Goal: Download file/media

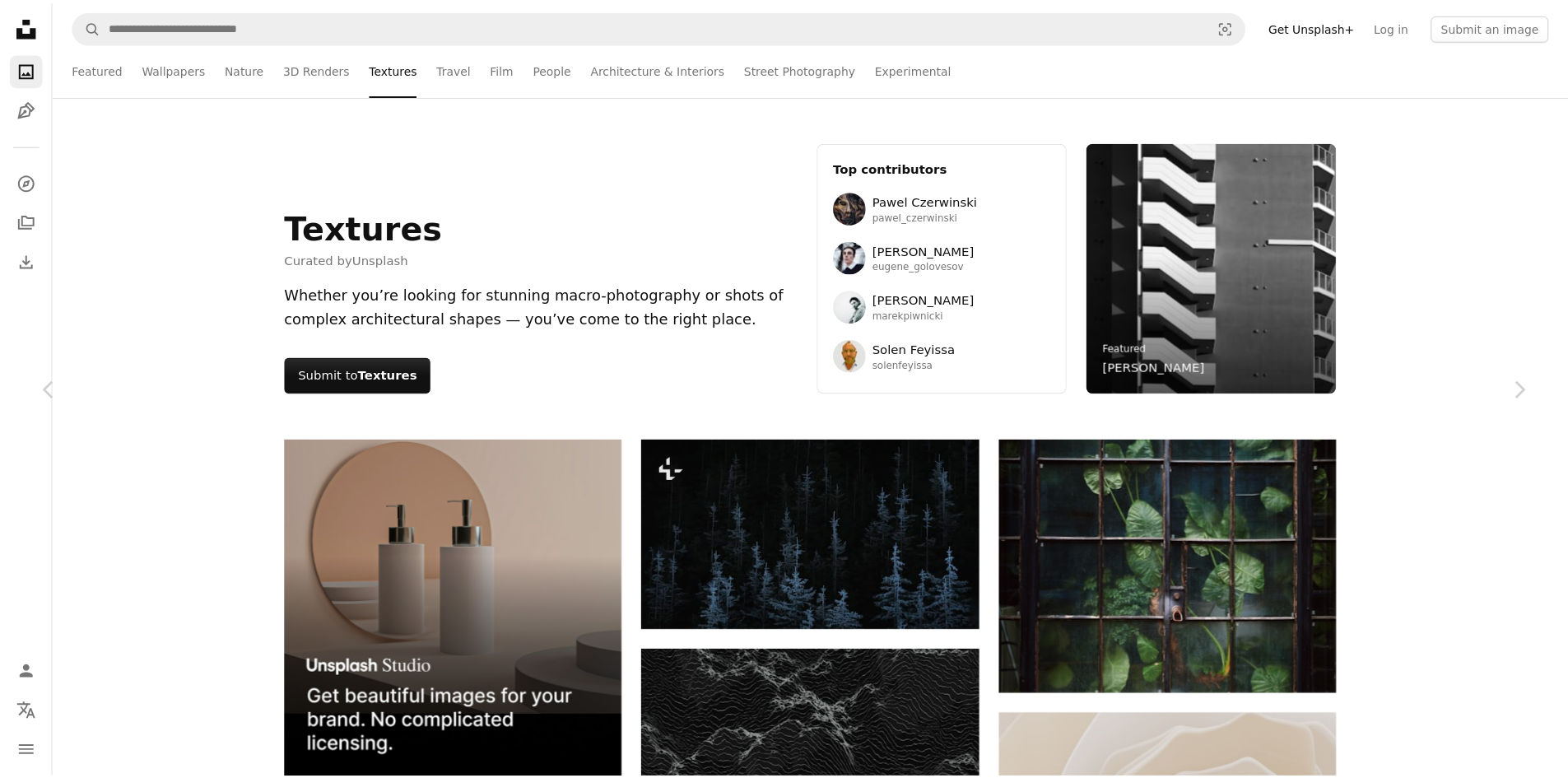
scroll to position [42902, 0]
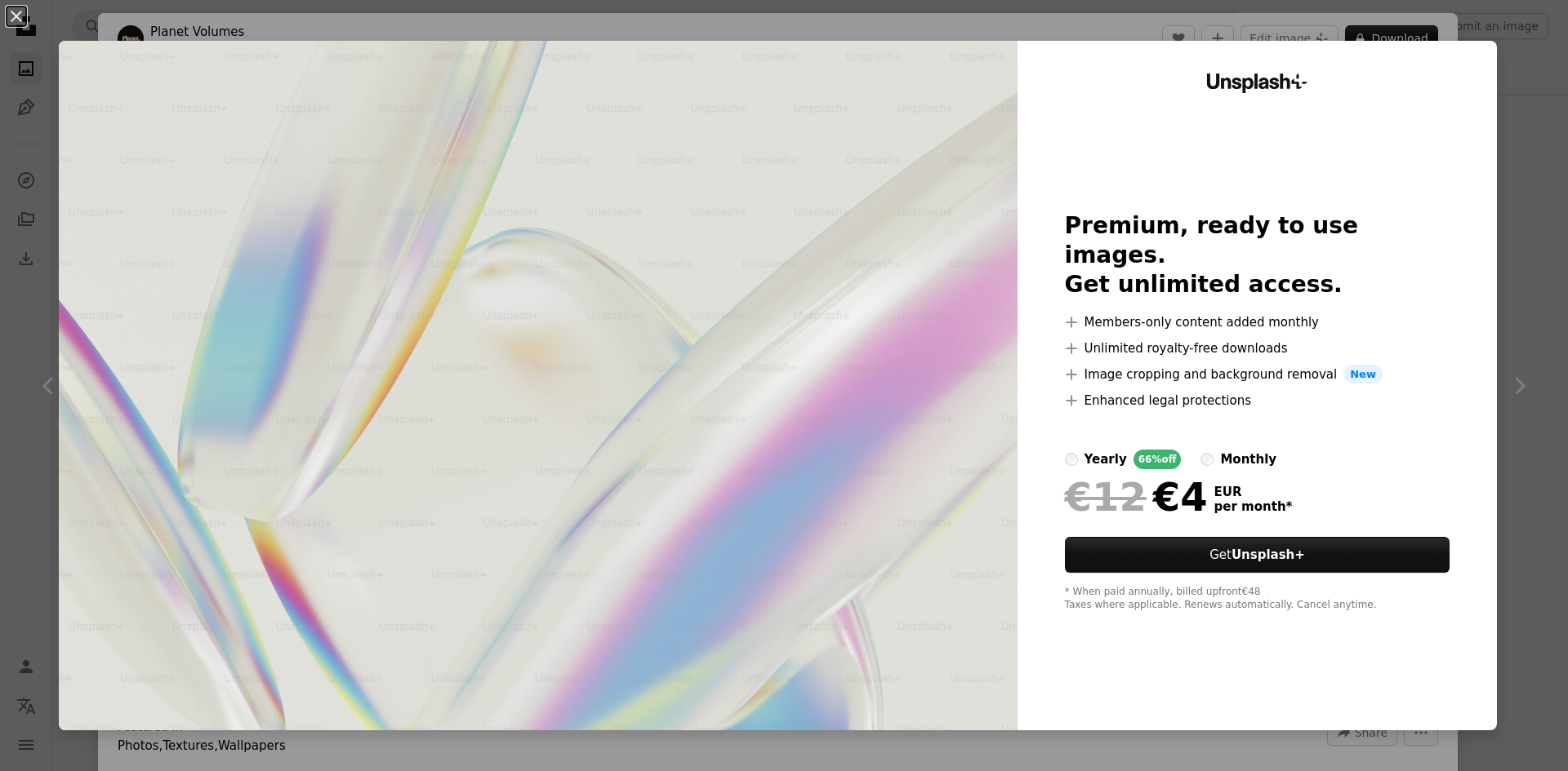
click at [1494, 113] on div "An X shape Unsplash+ Premium, ready to use images. Get unlimited access. A plus…" at bounding box center [784, 386] width 1568 height 771
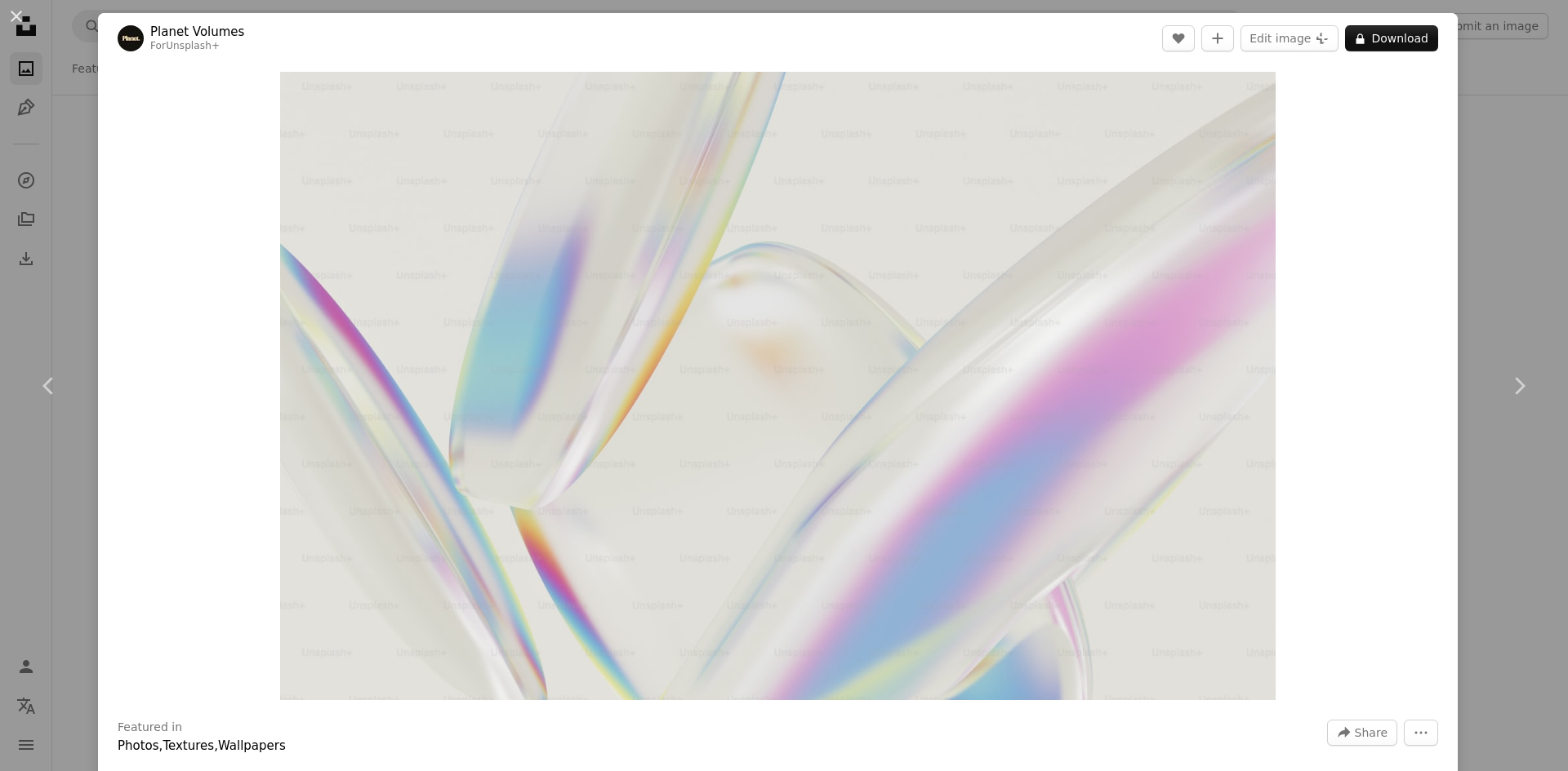
click at [1488, 640] on div "An X shape Chevron left Chevron right Planet Volumes For Unsplash+ A heart A pl…" at bounding box center [784, 386] width 1568 height 771
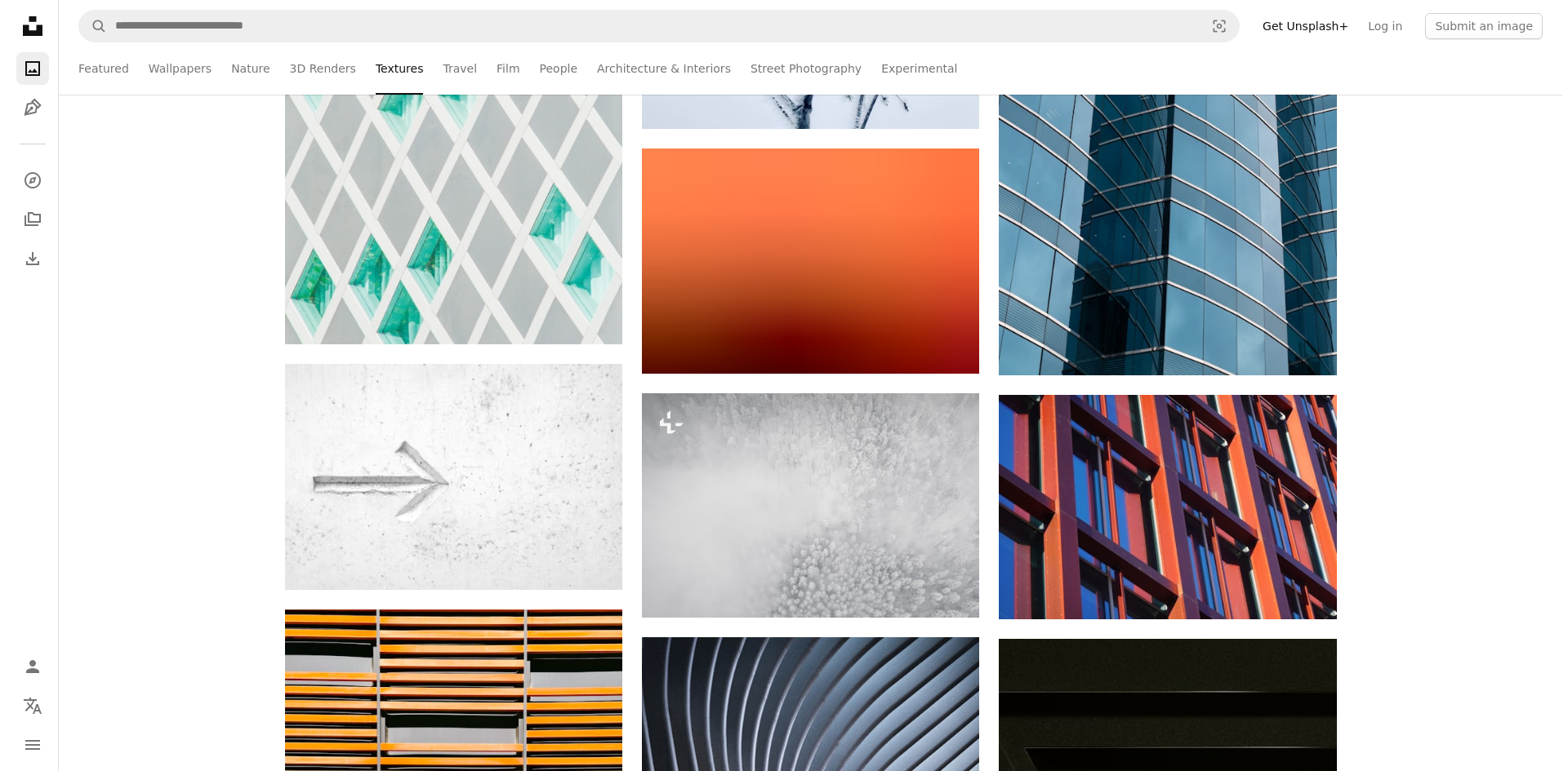
scroll to position [82339, 0]
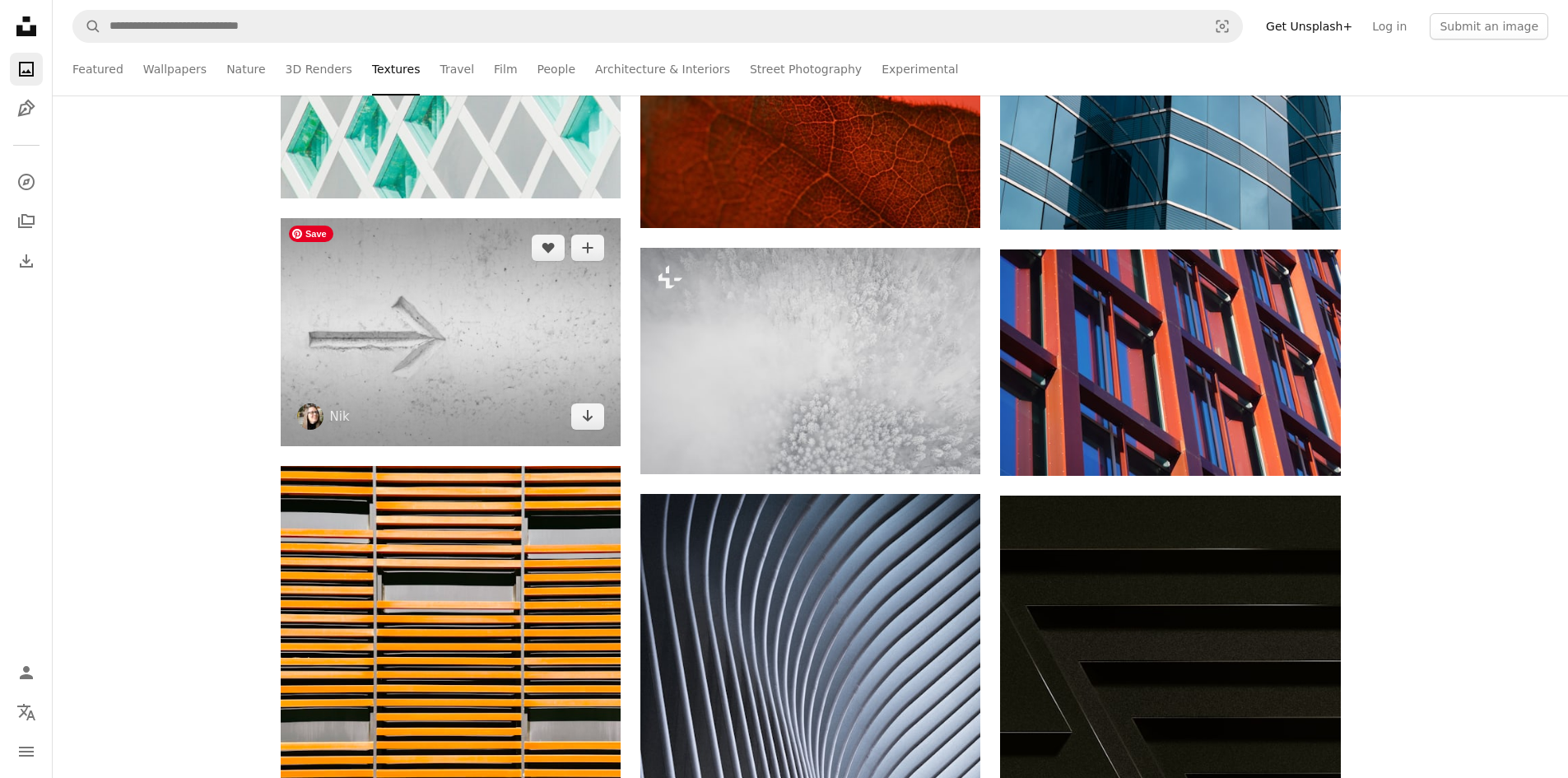
click at [525, 347] on img at bounding box center [450, 332] width 340 height 228
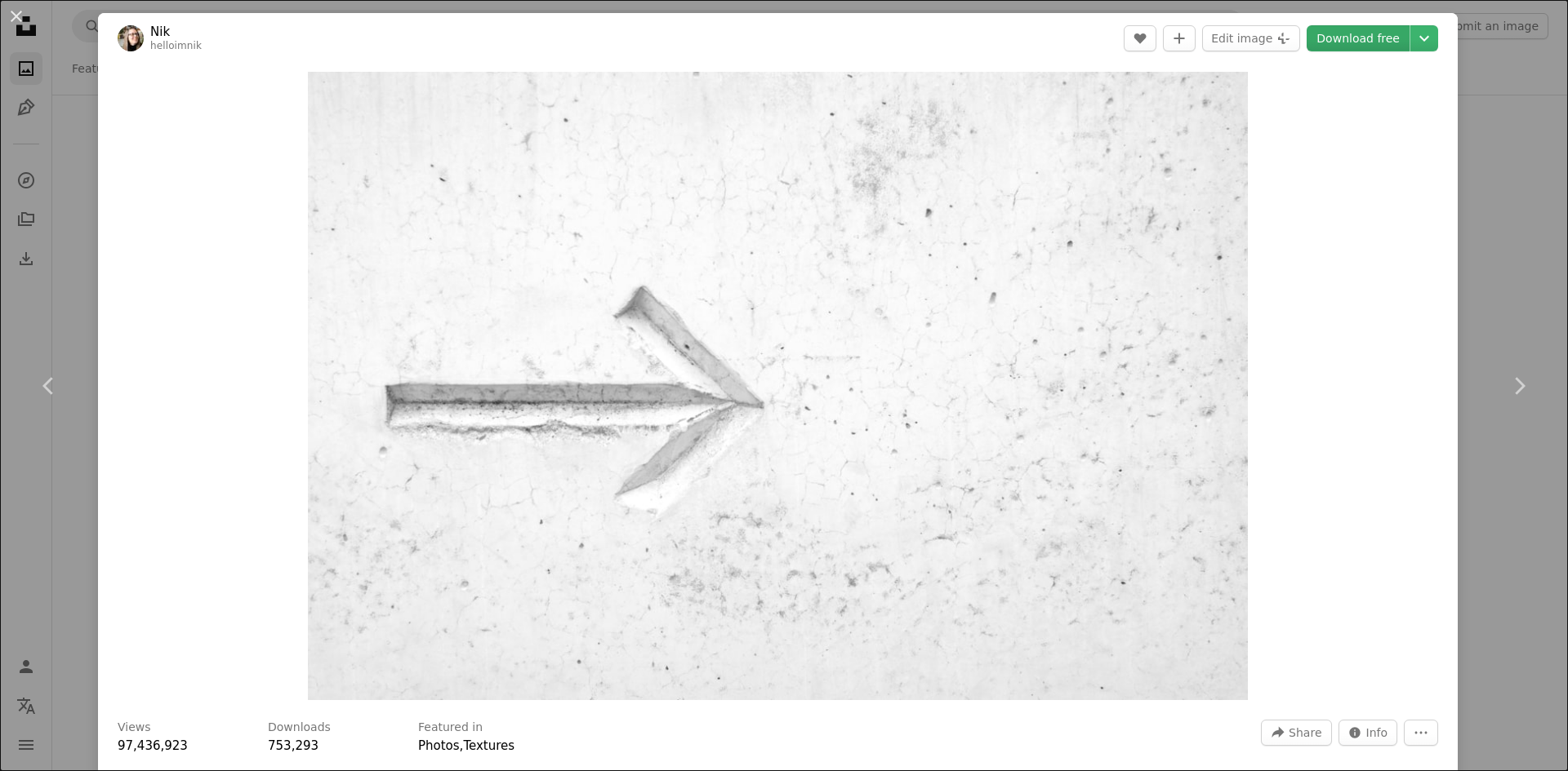
click at [1358, 33] on link "Download free" at bounding box center [1358, 38] width 103 height 26
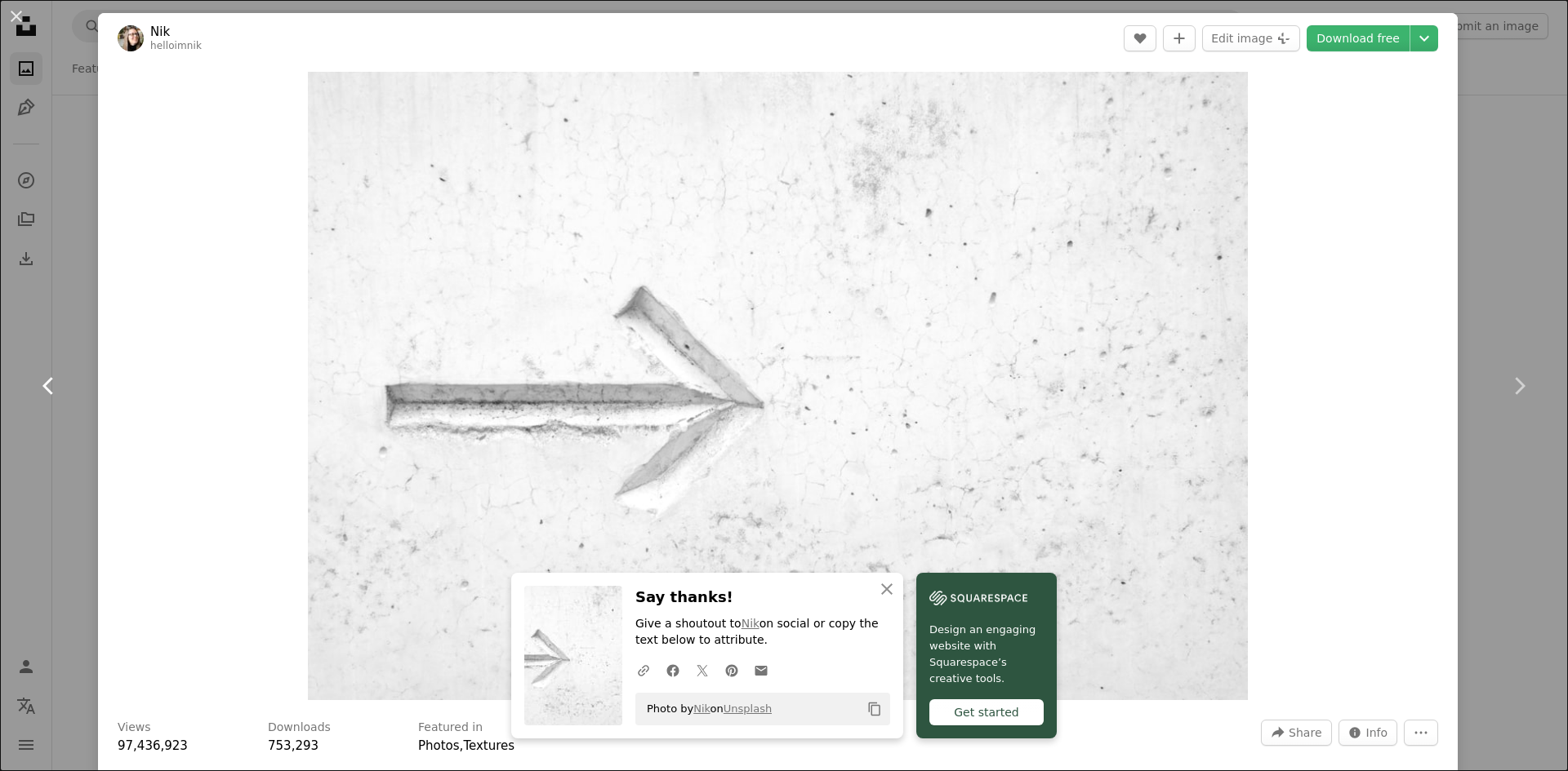
click at [44, 386] on icon at bounding box center [48, 386] width 10 height 17
